Goal: Transaction & Acquisition: Obtain resource

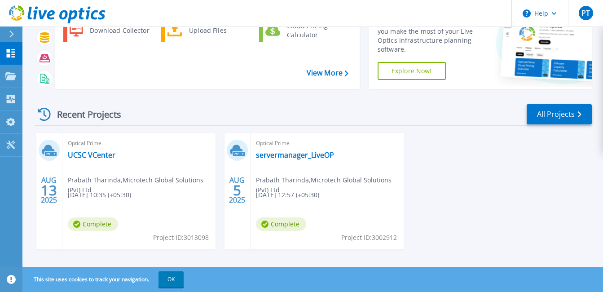
scroll to position [71, 0]
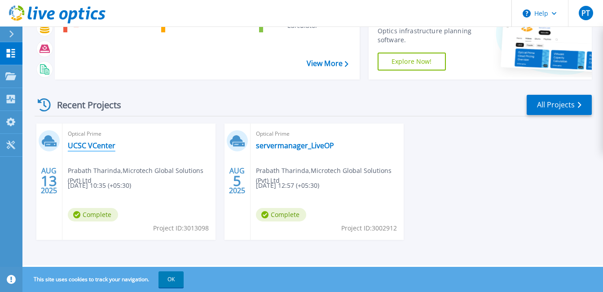
click at [96, 144] on link "UCSC VCenter" at bounding box center [92, 145] width 48 height 9
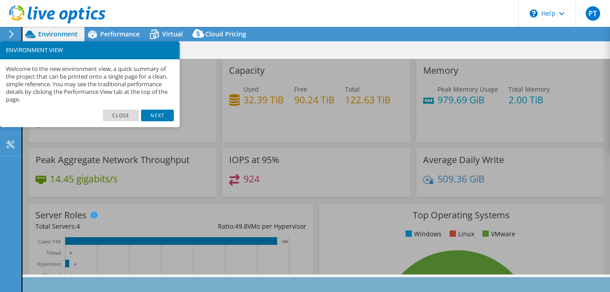
select select "USD"
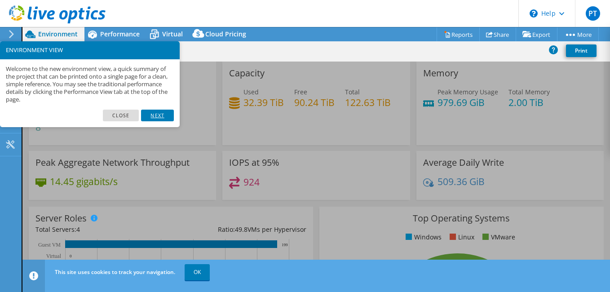
click at [161, 116] on link "Next" at bounding box center [157, 116] width 32 height 12
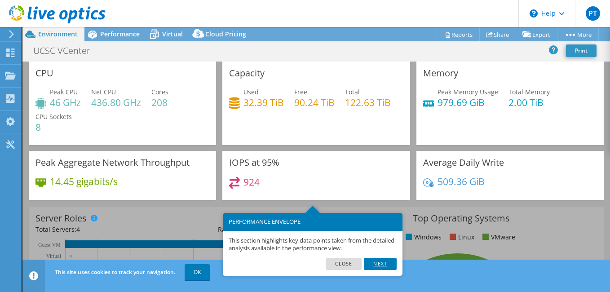
click at [383, 264] on link "Next" at bounding box center [380, 264] width 32 height 12
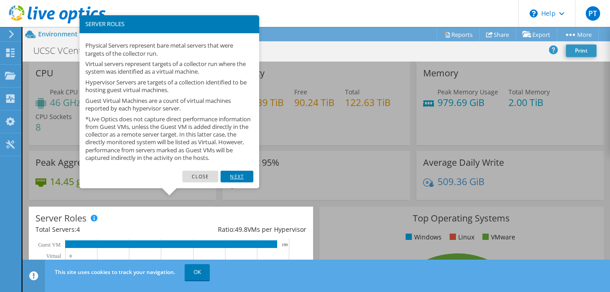
click at [238, 181] on link "Next" at bounding box center [236, 177] width 32 height 12
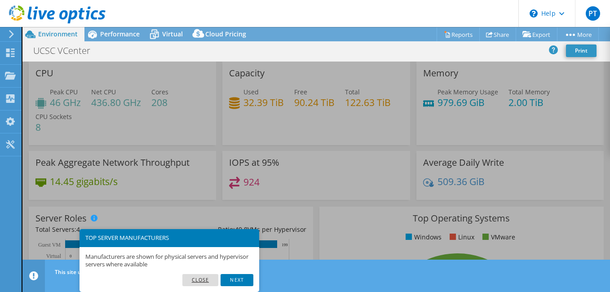
click at [211, 276] on link "Close" at bounding box center [200, 280] width 36 height 12
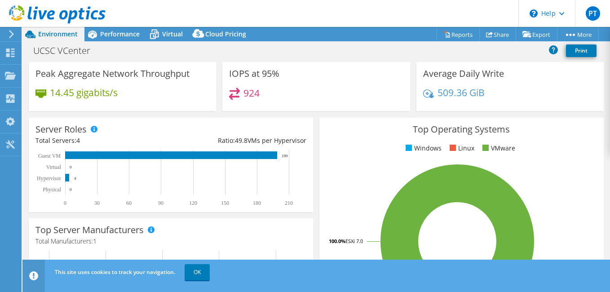
scroll to position [135, 0]
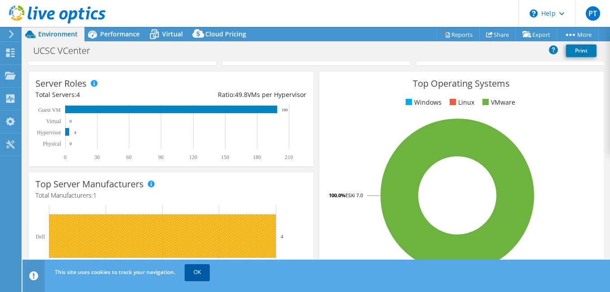
click at [197, 269] on link "OK" at bounding box center [196, 272] width 25 height 16
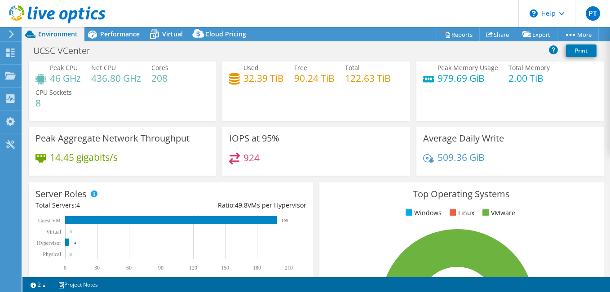
scroll to position [0, 0]
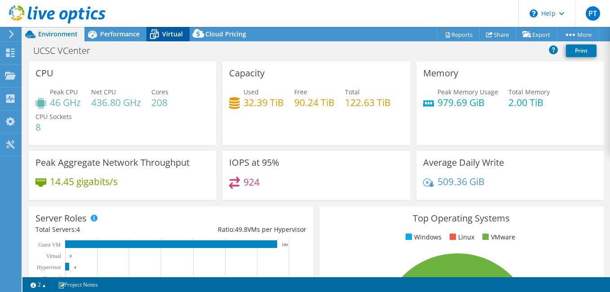
click at [168, 35] on span "Virtual" at bounding box center [172, 34] width 21 height 9
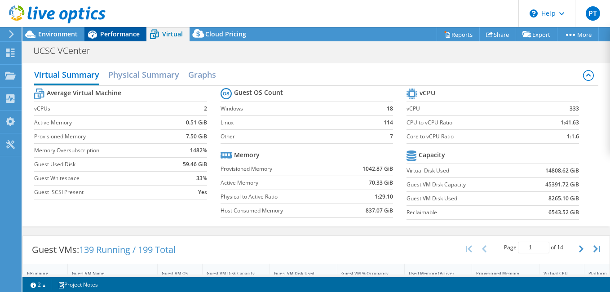
click at [117, 39] on div "Performance" at bounding box center [115, 34] width 62 height 14
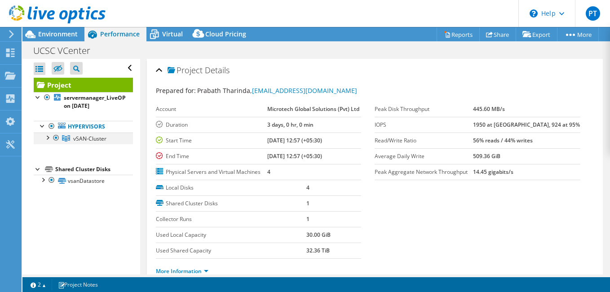
click at [48, 140] on div at bounding box center [47, 136] width 9 height 9
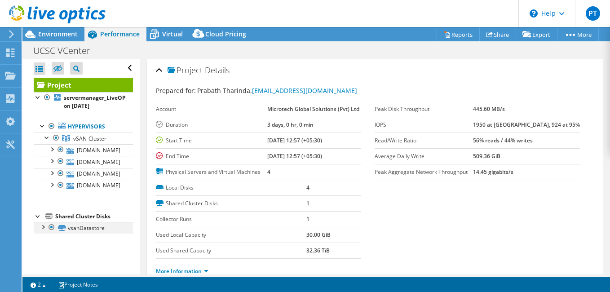
click at [42, 228] on div at bounding box center [42, 226] width 9 height 9
click at [70, 87] on link "Project" at bounding box center [83, 85] width 99 height 14
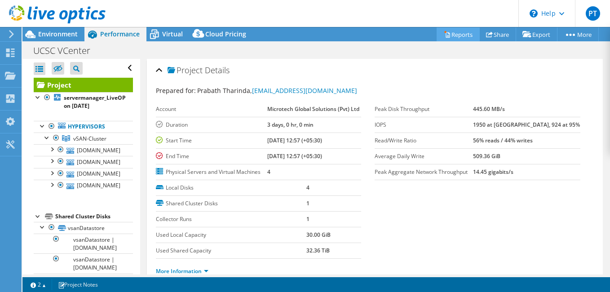
click at [446, 35] on link "Reports" at bounding box center [457, 34] width 43 height 14
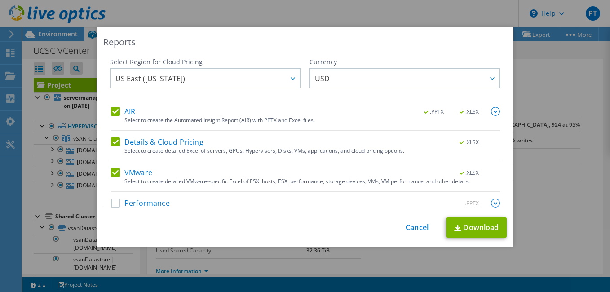
scroll to position [14, 0]
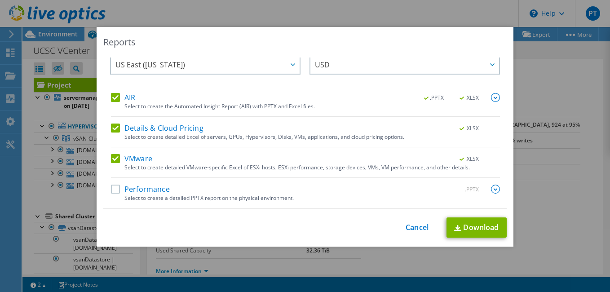
drag, startPoint x: 109, startPoint y: 189, endPoint x: 116, endPoint y: 203, distance: 15.9
click at [111, 189] on label "Performance" at bounding box center [140, 188] width 59 height 9
click at [0, 0] on input "Performance" at bounding box center [0, 0] width 0 height 0
click at [491, 190] on img at bounding box center [495, 188] width 9 height 9
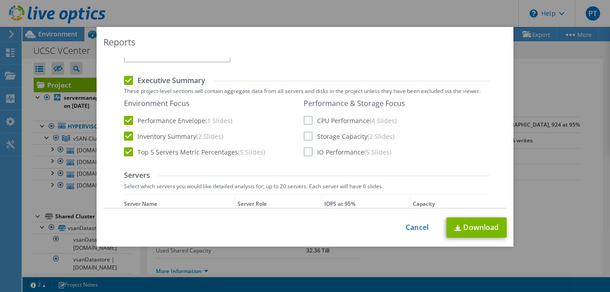
scroll to position [193, 0]
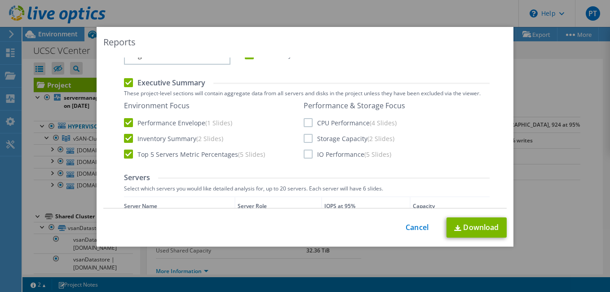
click at [306, 121] on label "CPU Performance (4 Slides)" at bounding box center [349, 122] width 93 height 9
click at [0, 0] on input "CPU Performance (4 Slides)" at bounding box center [0, 0] width 0 height 0
click at [305, 135] on label "Storage Capacity (2 Slides)" at bounding box center [348, 138] width 91 height 9
click at [0, 0] on input "Storage Capacity (2 Slides)" at bounding box center [0, 0] width 0 height 0
click at [303, 154] on label "IO Performance (5 Slides)" at bounding box center [347, 153] width 88 height 9
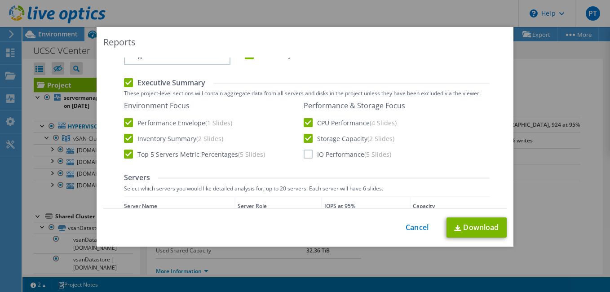
click at [0, 0] on input "IO Performance (5 Slides)" at bounding box center [0, 0] width 0 height 0
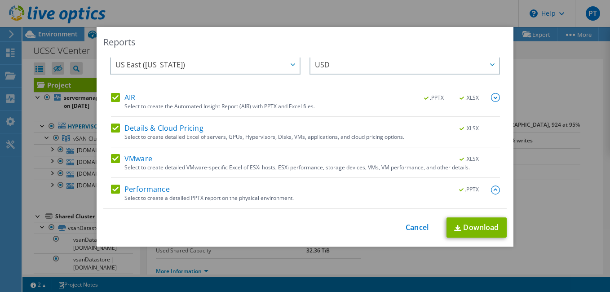
scroll to position [0, 0]
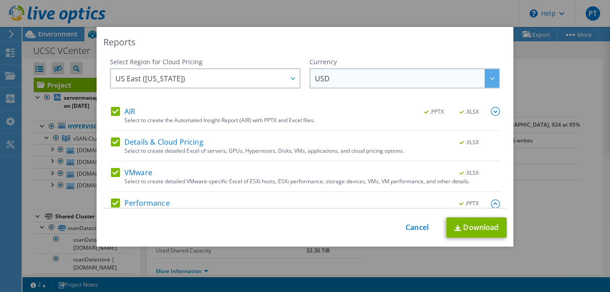
click at [484, 78] on div at bounding box center [491, 78] width 14 height 18
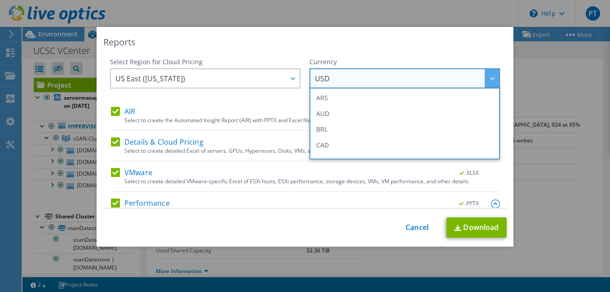
click at [484, 78] on div at bounding box center [491, 78] width 14 height 18
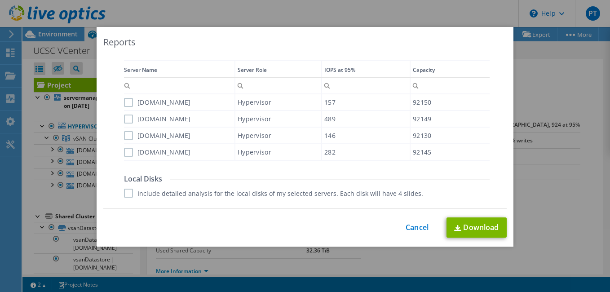
scroll to position [327, 0]
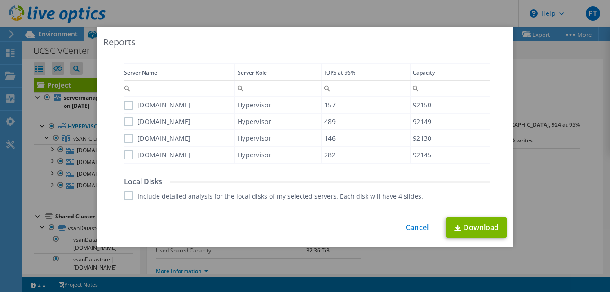
click at [125, 105] on label "vsan2.intl.ucsc.lk" at bounding box center [157, 105] width 67 height 9
click at [0, 0] on input "vsan2.intl.ucsc.lk" at bounding box center [0, 0] width 0 height 0
click at [124, 117] on label "vsan3.intl.ucsc.lk" at bounding box center [157, 121] width 67 height 9
click at [0, 0] on input "vsan3.intl.ucsc.lk" at bounding box center [0, 0] width 0 height 0
click at [124, 137] on label "vsan4.intl.ucsc.lk" at bounding box center [157, 138] width 67 height 9
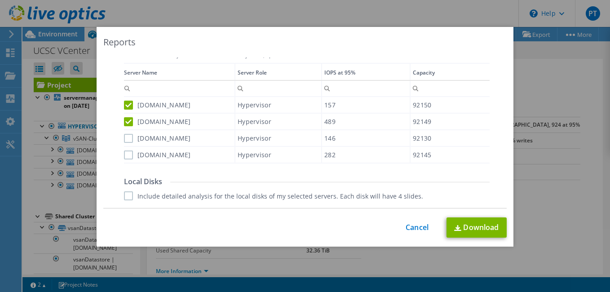
click at [0, 0] on input "vsan4.intl.ucsc.lk" at bounding box center [0, 0] width 0 height 0
click at [124, 155] on label "vsan1.intl.ucsc.lk" at bounding box center [157, 154] width 67 height 9
click at [0, 0] on input "vsan1.intl.ucsc.lk" at bounding box center [0, 0] width 0 height 0
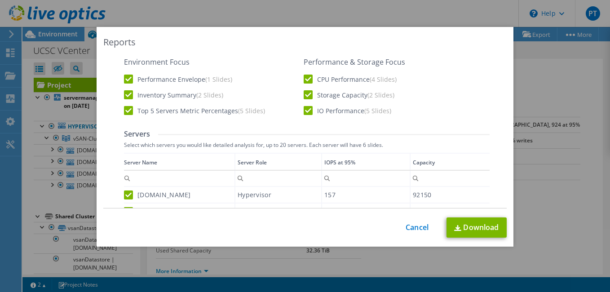
scroll to position [372, 0]
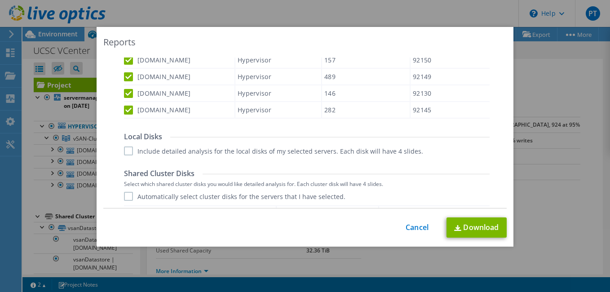
click at [128, 152] on label "Include detailed analysis for the local disks of my selected servers. Each disk…" at bounding box center [273, 150] width 299 height 9
click at [0, 0] on input "Include detailed analysis for the local disks of my selected servers. Each disk…" at bounding box center [0, 0] width 0 height 0
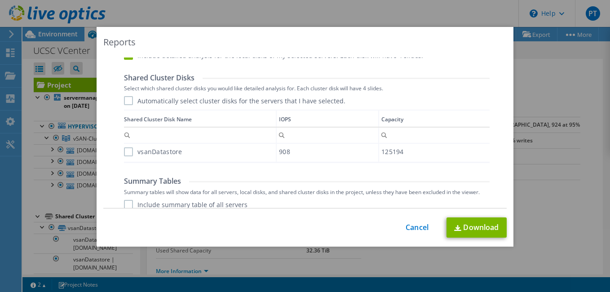
scroll to position [461, 0]
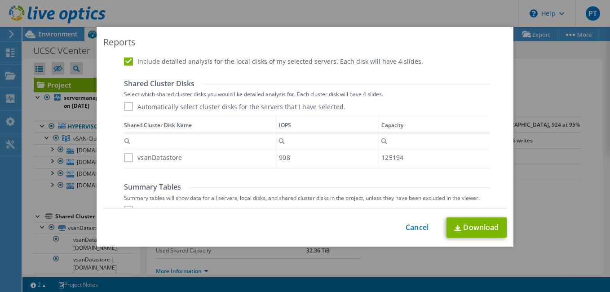
click at [126, 107] on label "Automatically select cluster disks for the servers that I have selected." at bounding box center [234, 106] width 221 height 9
click at [0, 0] on input "Automatically select cluster disks for the servers that I have selected." at bounding box center [0, 0] width 0 height 0
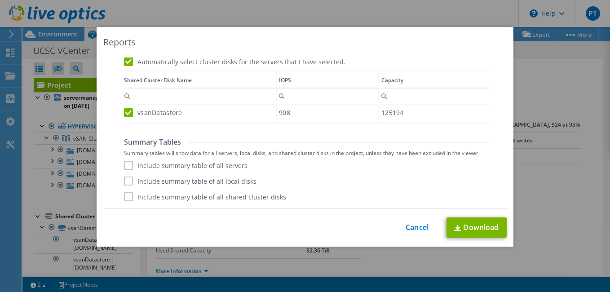
click at [124, 162] on label "Include summary table of all servers" at bounding box center [185, 165] width 123 height 9
click at [0, 0] on input "Include summary table of all servers" at bounding box center [0, 0] width 0 height 0
click at [126, 179] on label "Include summary table of all local disks" at bounding box center [190, 180] width 132 height 9
click at [0, 0] on input "Include summary table of all local disks" at bounding box center [0, 0] width 0 height 0
click at [126, 193] on label "Include summary table of all shared cluster disks" at bounding box center [205, 196] width 162 height 9
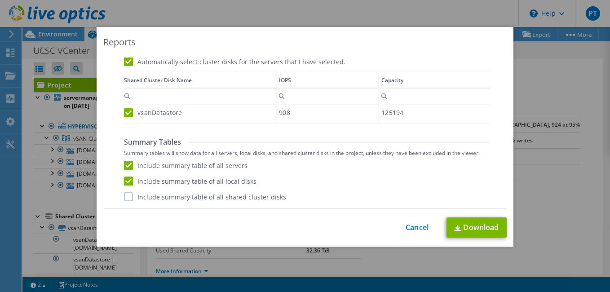
click at [0, 0] on input "Include summary table of all shared cluster disks" at bounding box center [0, 0] width 0 height 0
click at [466, 228] on link "Download" at bounding box center [476, 227] width 60 height 20
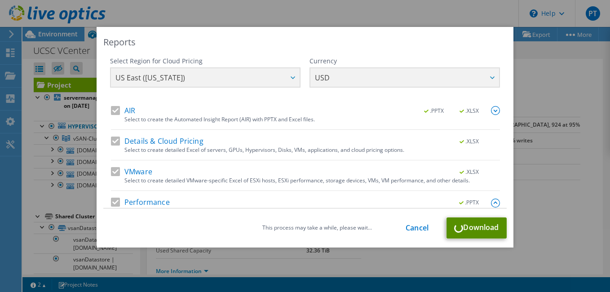
scroll to position [0, 0]
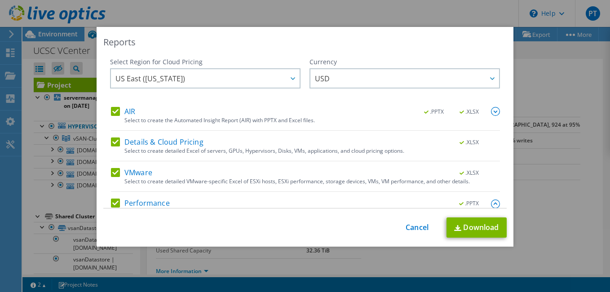
click at [491, 113] on img at bounding box center [495, 111] width 9 height 9
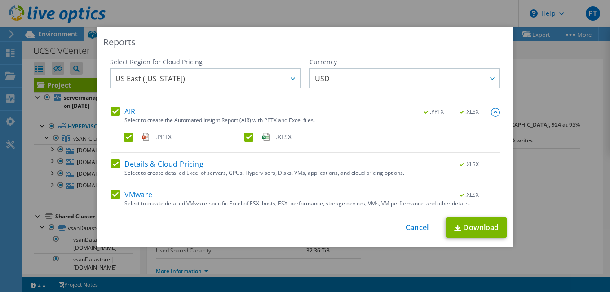
click at [491, 113] on img at bounding box center [495, 112] width 9 height 9
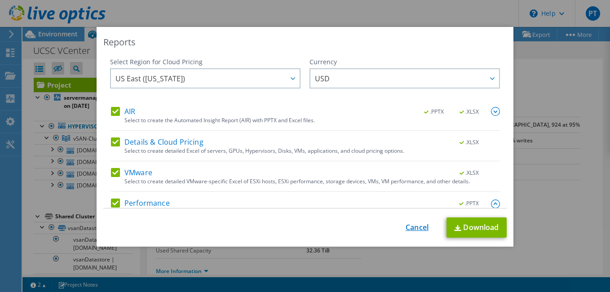
click at [413, 230] on link "Cancel" at bounding box center [416, 227] width 23 height 9
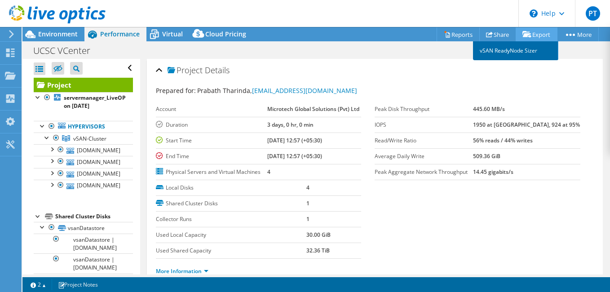
click at [536, 54] on link "vSAN ReadyNode Sizer" at bounding box center [515, 50] width 85 height 19
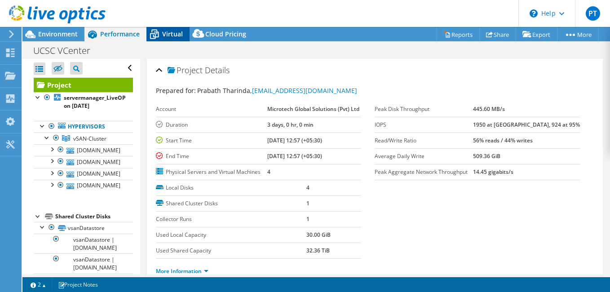
click at [168, 29] on div "Virtual" at bounding box center [167, 34] width 43 height 14
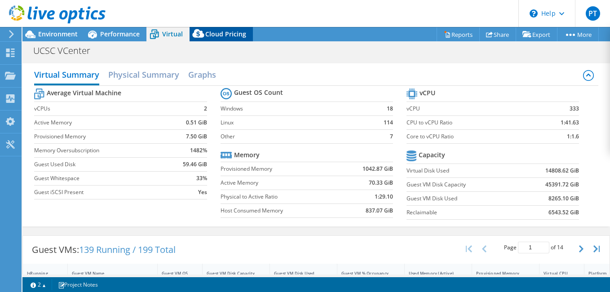
click at [231, 36] on span "Cloud Pricing" at bounding box center [225, 34] width 41 height 9
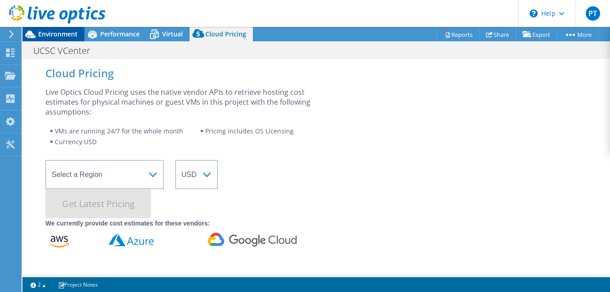
click at [44, 33] on span "Environment" at bounding box center [58, 34] width 40 height 9
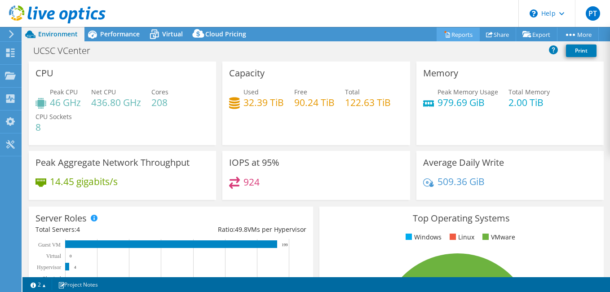
click at [463, 35] on link "Reports" at bounding box center [457, 34] width 43 height 14
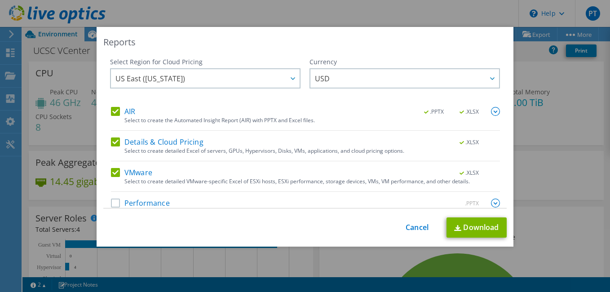
scroll to position [14, 0]
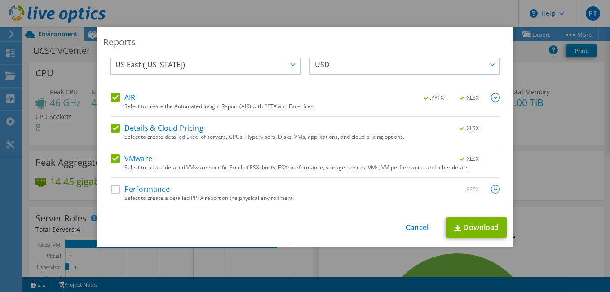
click at [491, 188] on img at bounding box center [495, 188] width 9 height 9
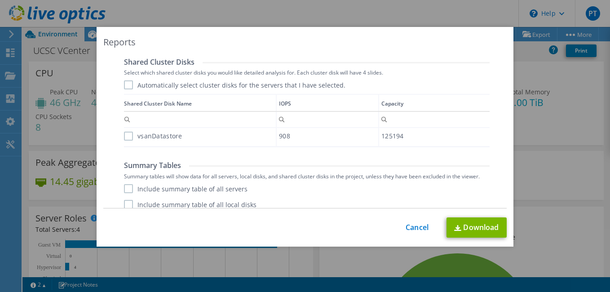
scroll to position [506, 0]
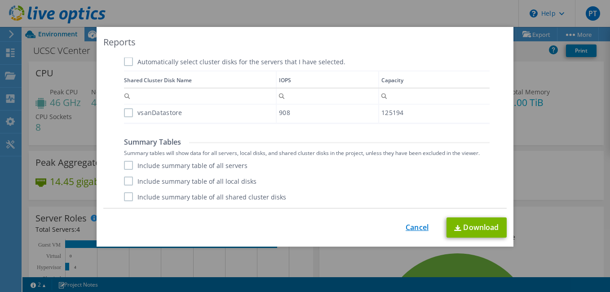
click at [414, 228] on link "Cancel" at bounding box center [416, 227] width 23 height 9
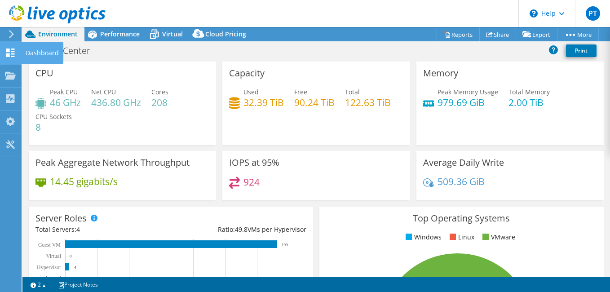
click at [5, 54] on icon at bounding box center [10, 52] width 11 height 9
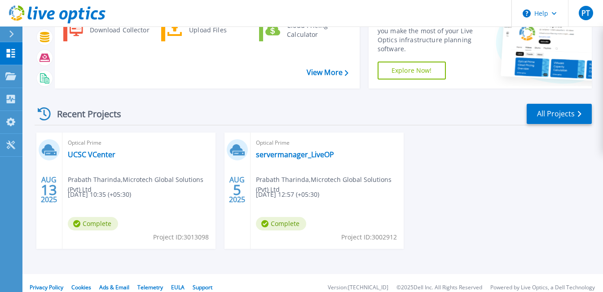
scroll to position [71, 0]
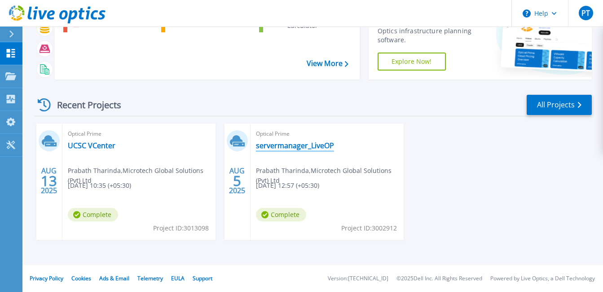
click at [309, 148] on link "servermanager_LiveOP" at bounding box center [295, 145] width 78 height 9
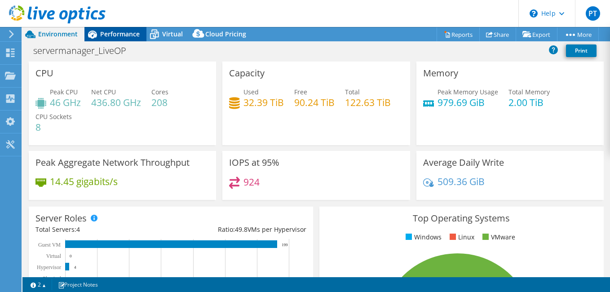
click at [113, 36] on span "Performance" at bounding box center [120, 34] width 40 height 9
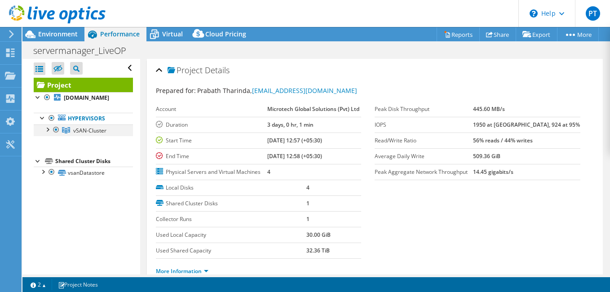
click at [47, 129] on div at bounding box center [47, 128] width 9 height 9
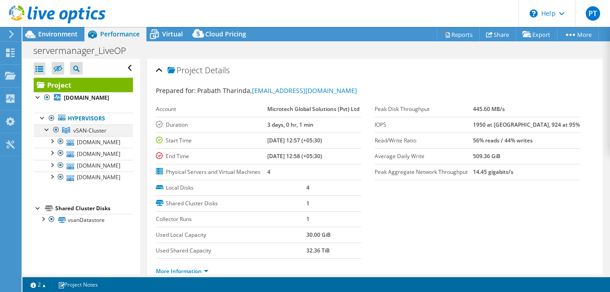
click at [47, 129] on div at bounding box center [47, 128] width 9 height 9
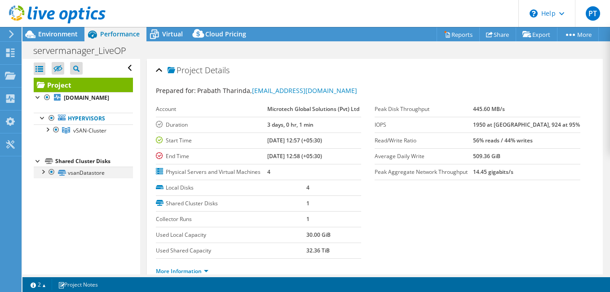
click at [44, 170] on div at bounding box center [42, 171] width 9 height 9
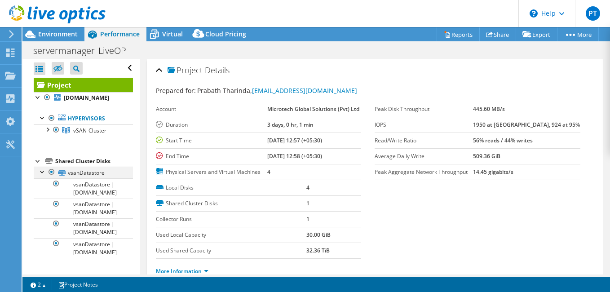
click at [44, 170] on div at bounding box center [42, 171] width 9 height 9
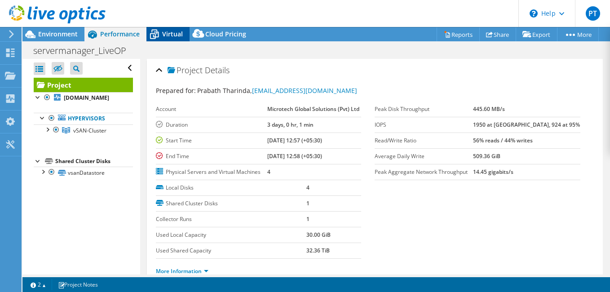
click at [159, 40] on icon at bounding box center [154, 34] width 16 height 16
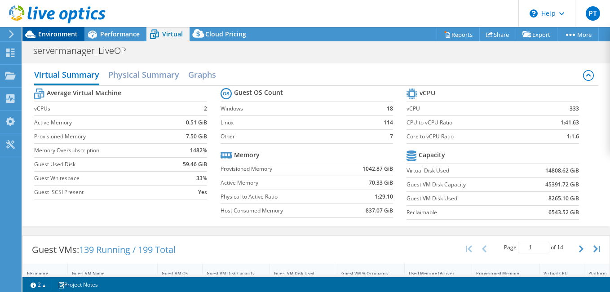
click at [65, 39] on div "Environment" at bounding box center [53, 34] width 62 height 14
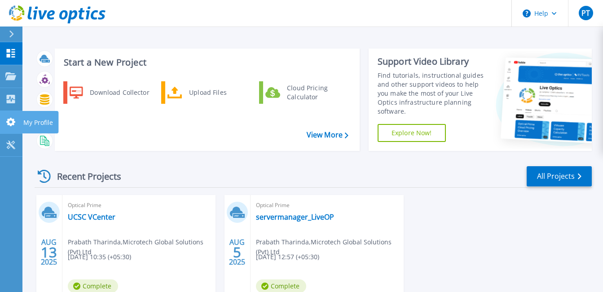
click at [7, 119] on icon at bounding box center [10, 122] width 11 height 9
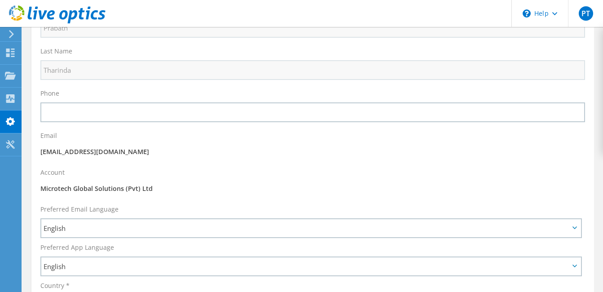
scroll to position [106, 0]
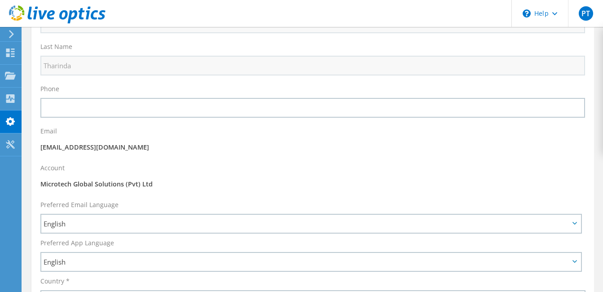
click at [591, 14] on span "PT" at bounding box center [586, 13] width 14 height 14
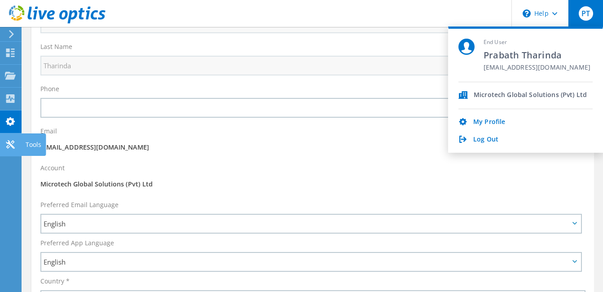
click at [14, 148] on use at bounding box center [10, 144] width 9 height 9
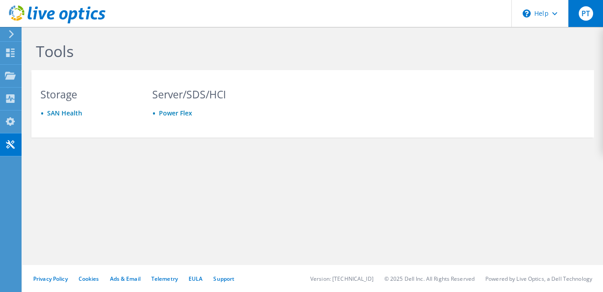
click at [588, 14] on span "PT" at bounding box center [586, 13] width 14 height 14
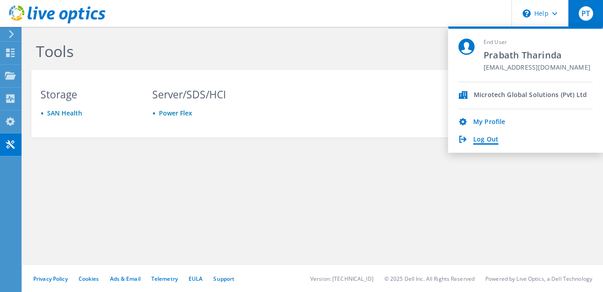
click at [483, 138] on link "Log Out" at bounding box center [485, 140] width 25 height 9
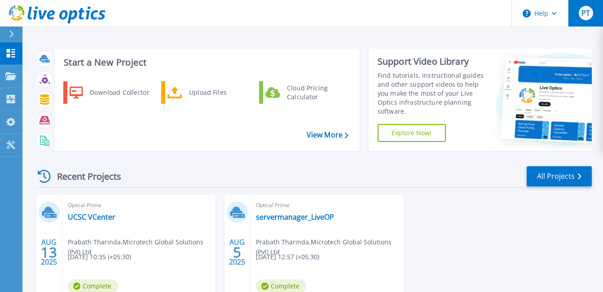
click at [592, 12] on div "PT" at bounding box center [586, 13] width 14 height 14
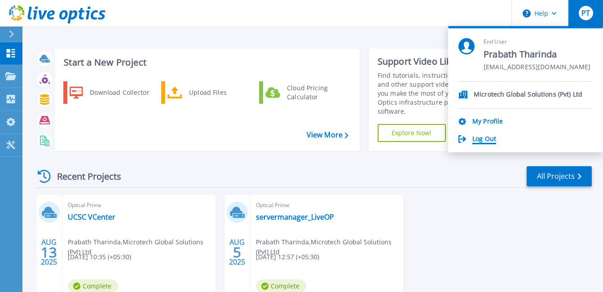
click at [479, 141] on link "Log Out" at bounding box center [484, 139] width 24 height 9
